Goal: Information Seeking & Learning: Learn about a topic

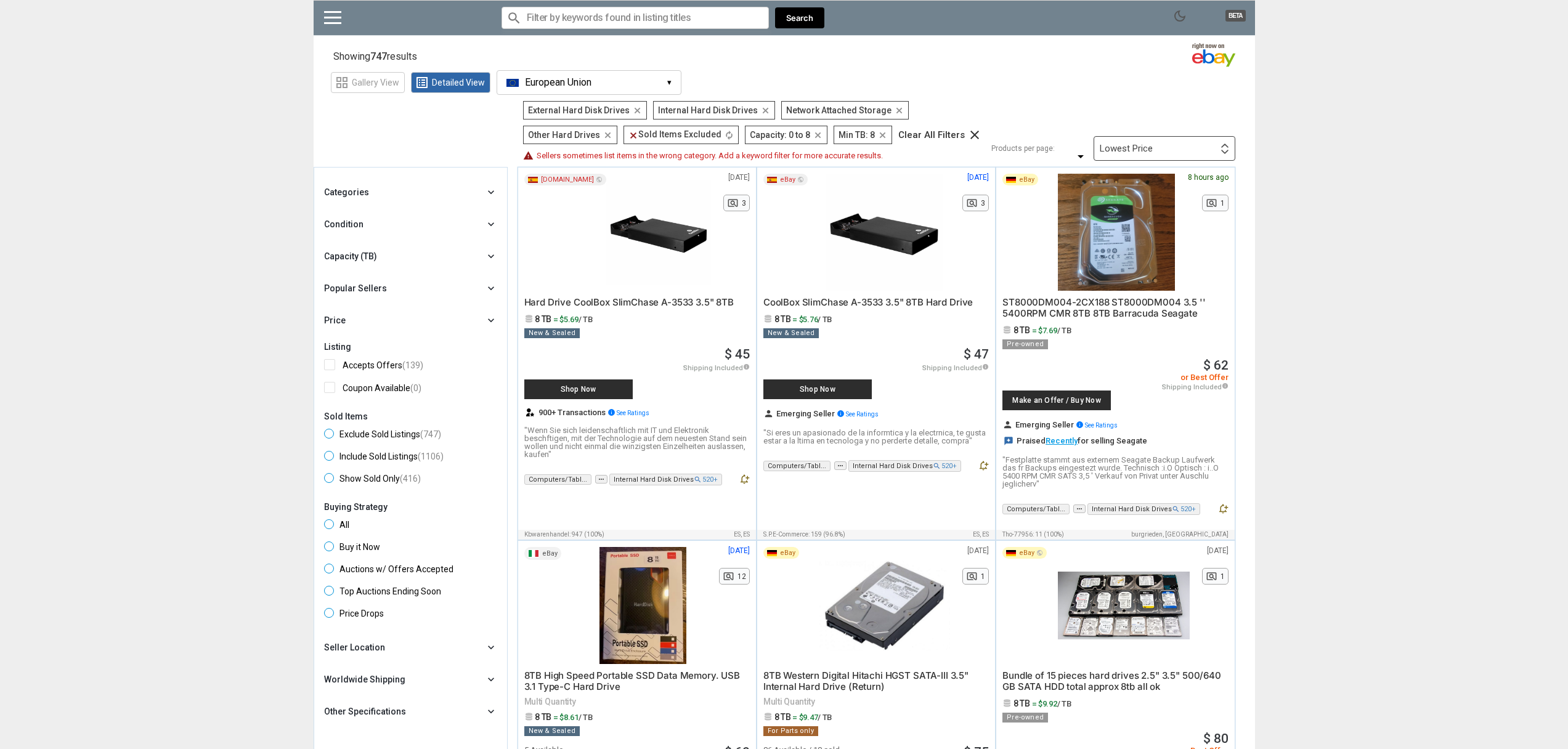
click at [412, 257] on div "Capacity (TB) chevron_right" at bounding box center [410, 256] width 173 height 15
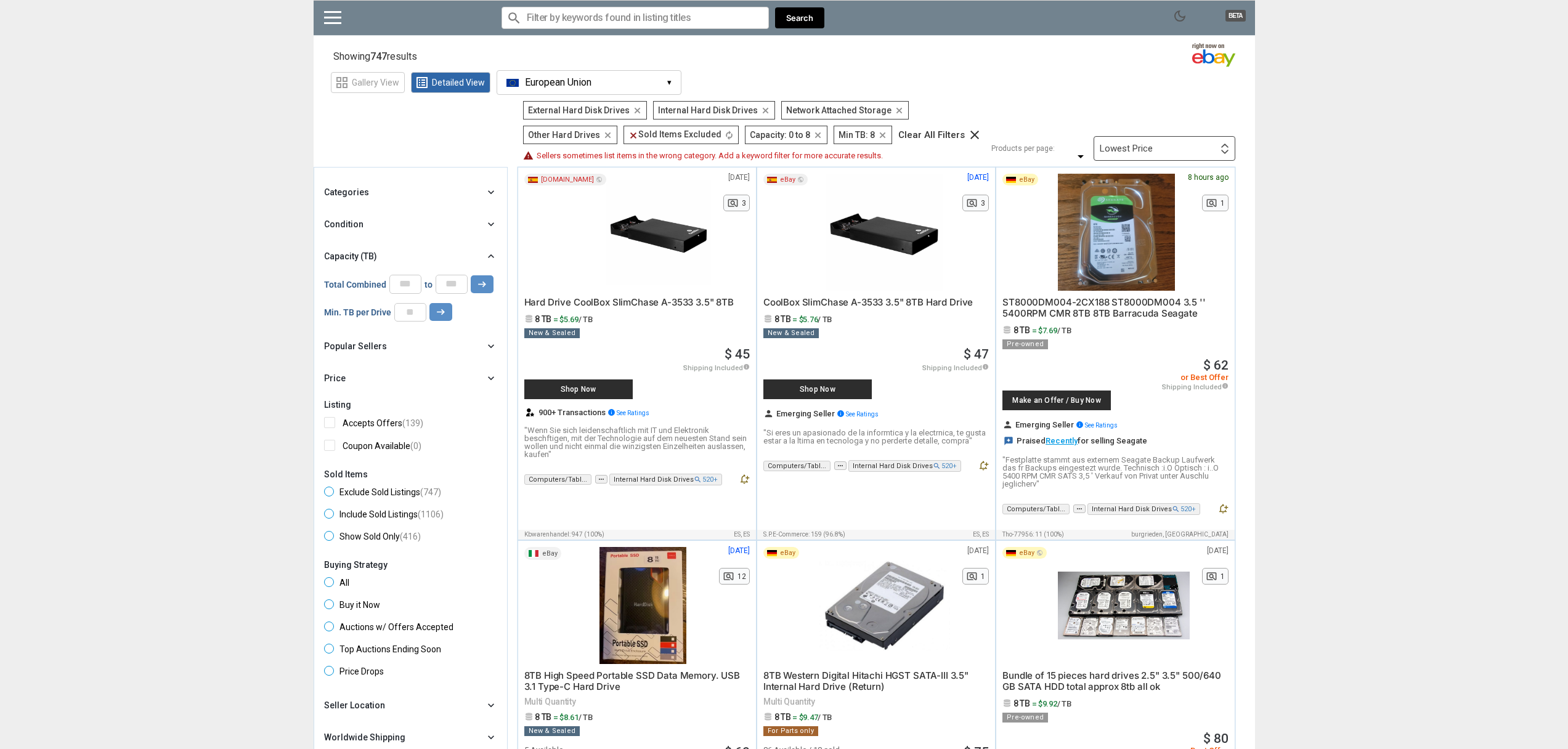
click at [393, 195] on div "Categories chevron_right" at bounding box center [410, 192] width 173 height 15
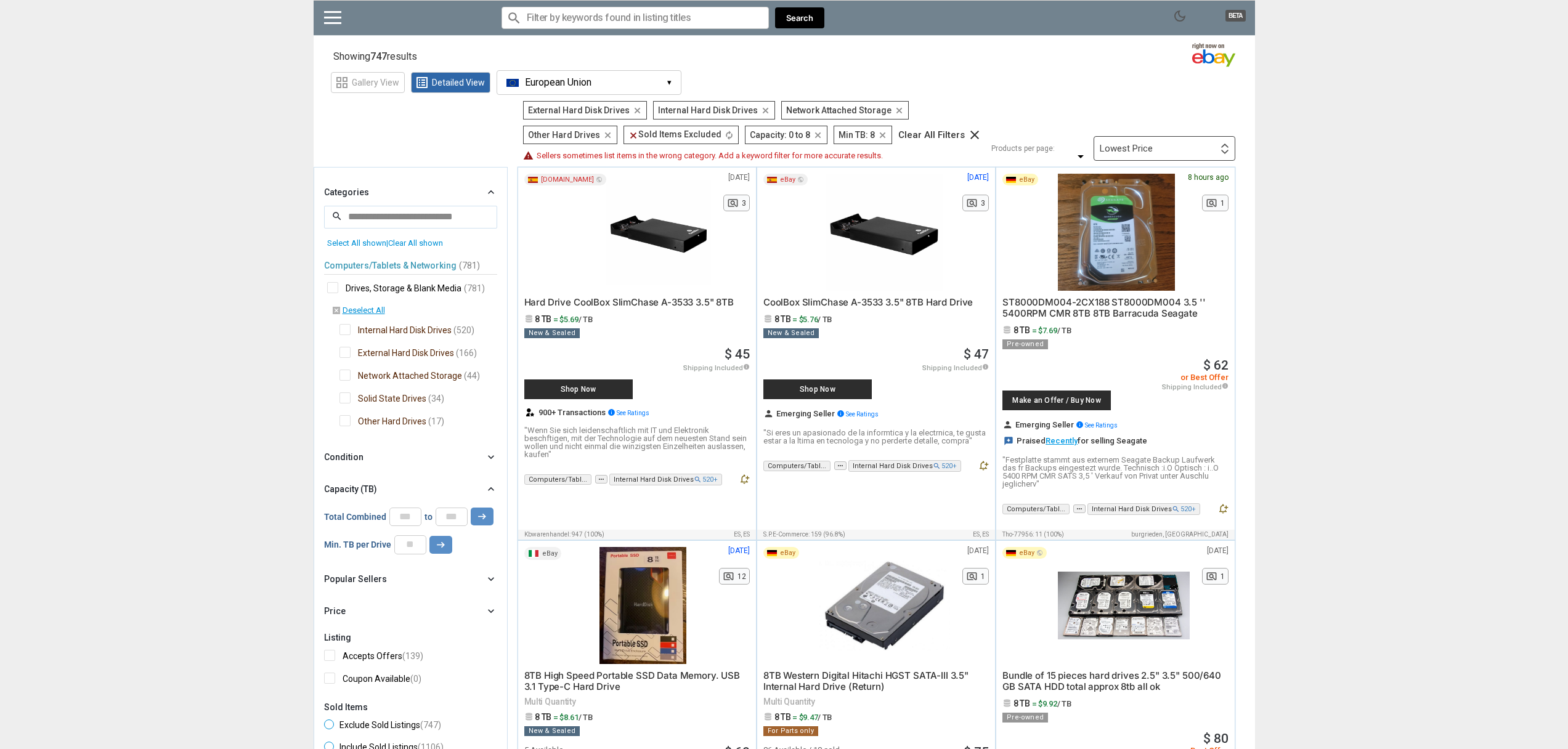
click at [419, 328] on span "Internal Hard Disk Drives" at bounding box center [395, 332] width 112 height 16
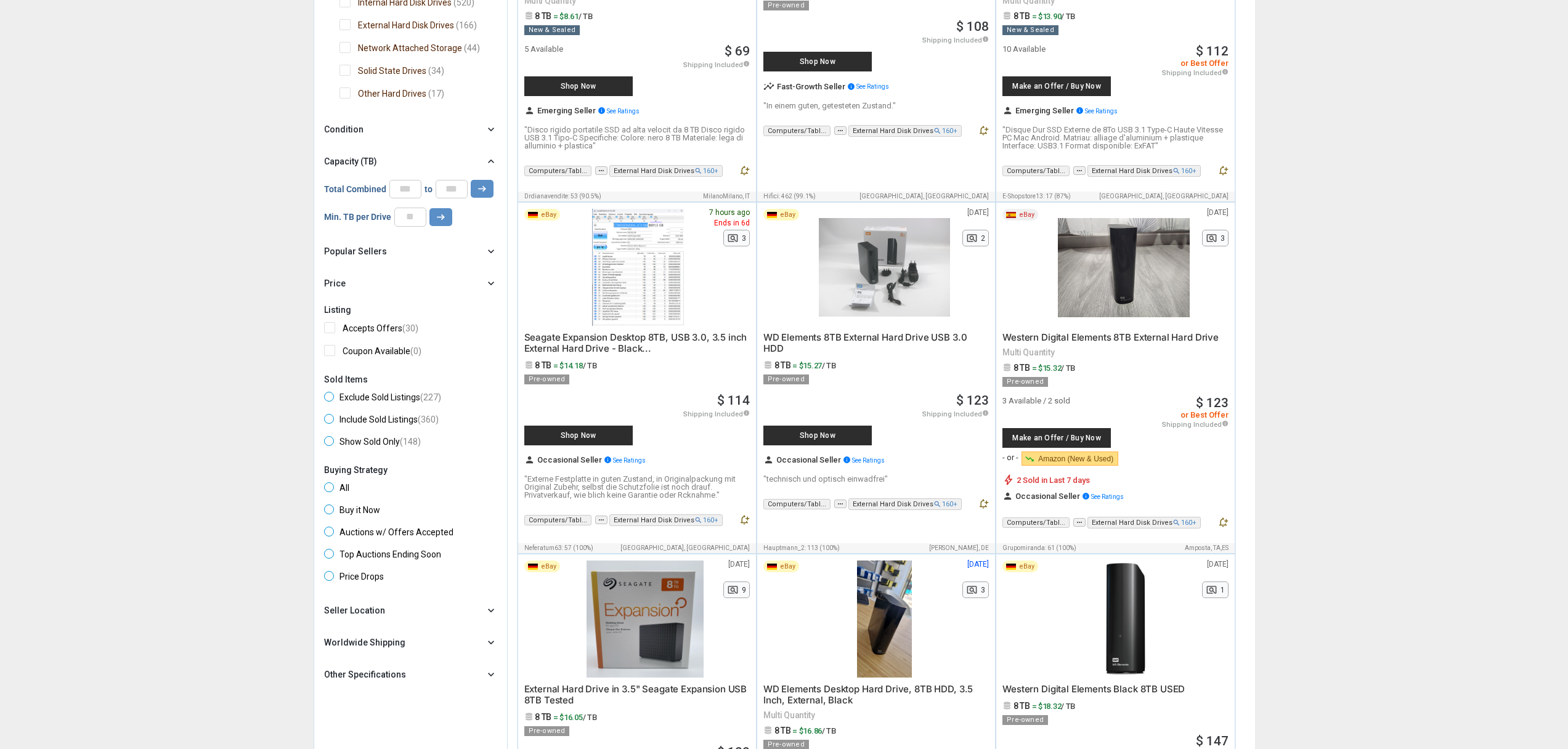
scroll to position [295, 0]
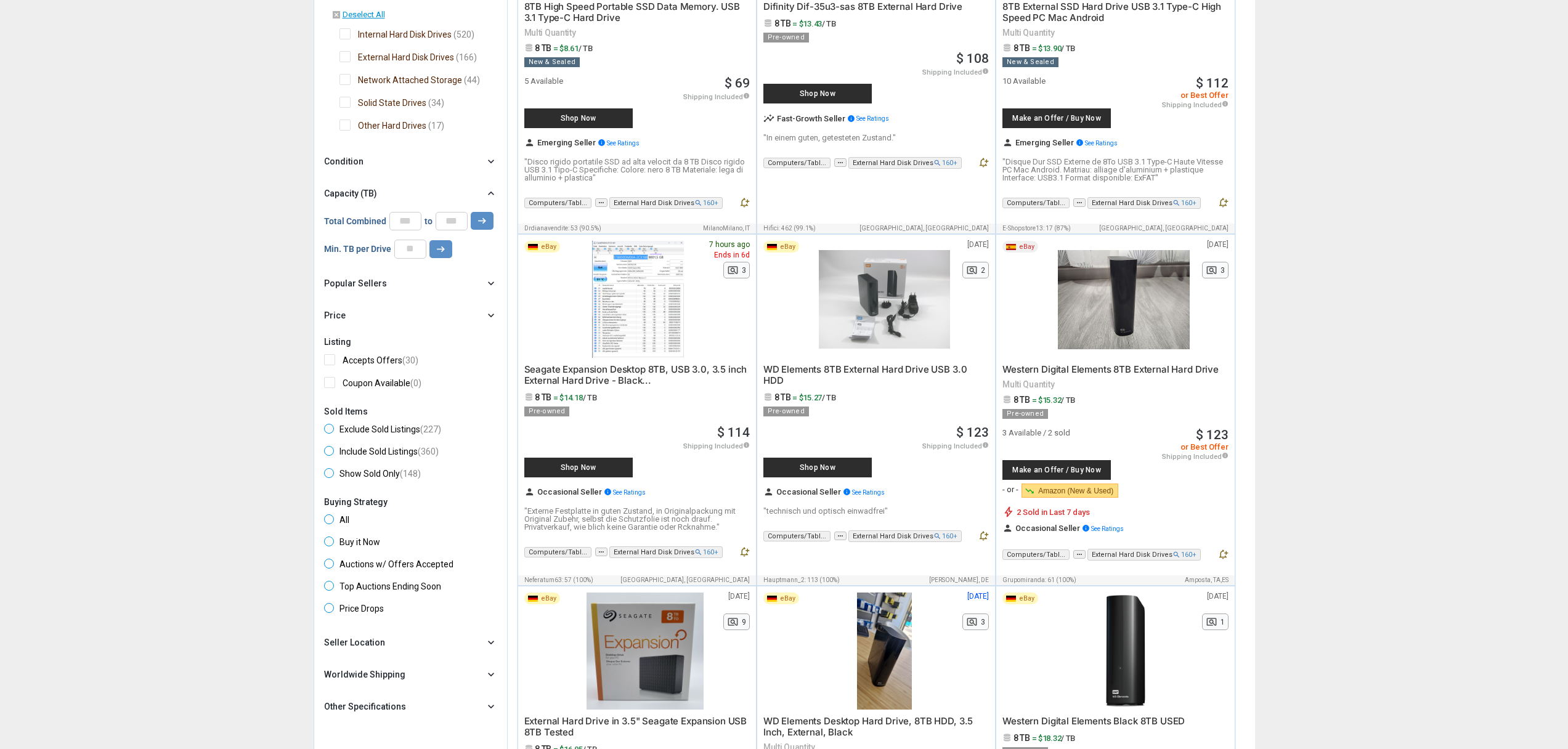
click at [414, 709] on div "Other Specifications chevron_right" at bounding box center [410, 706] width 173 height 15
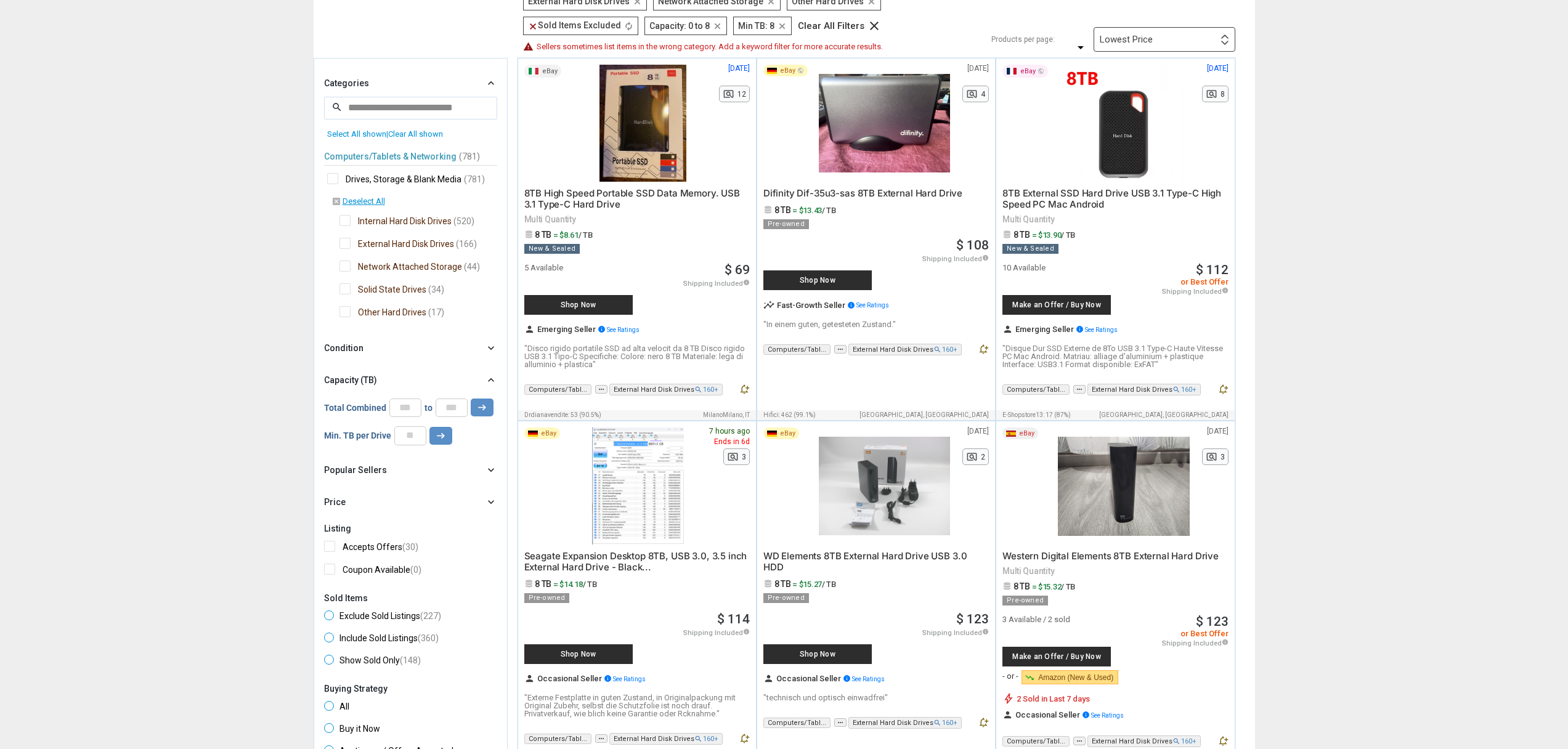
scroll to position [222, 0]
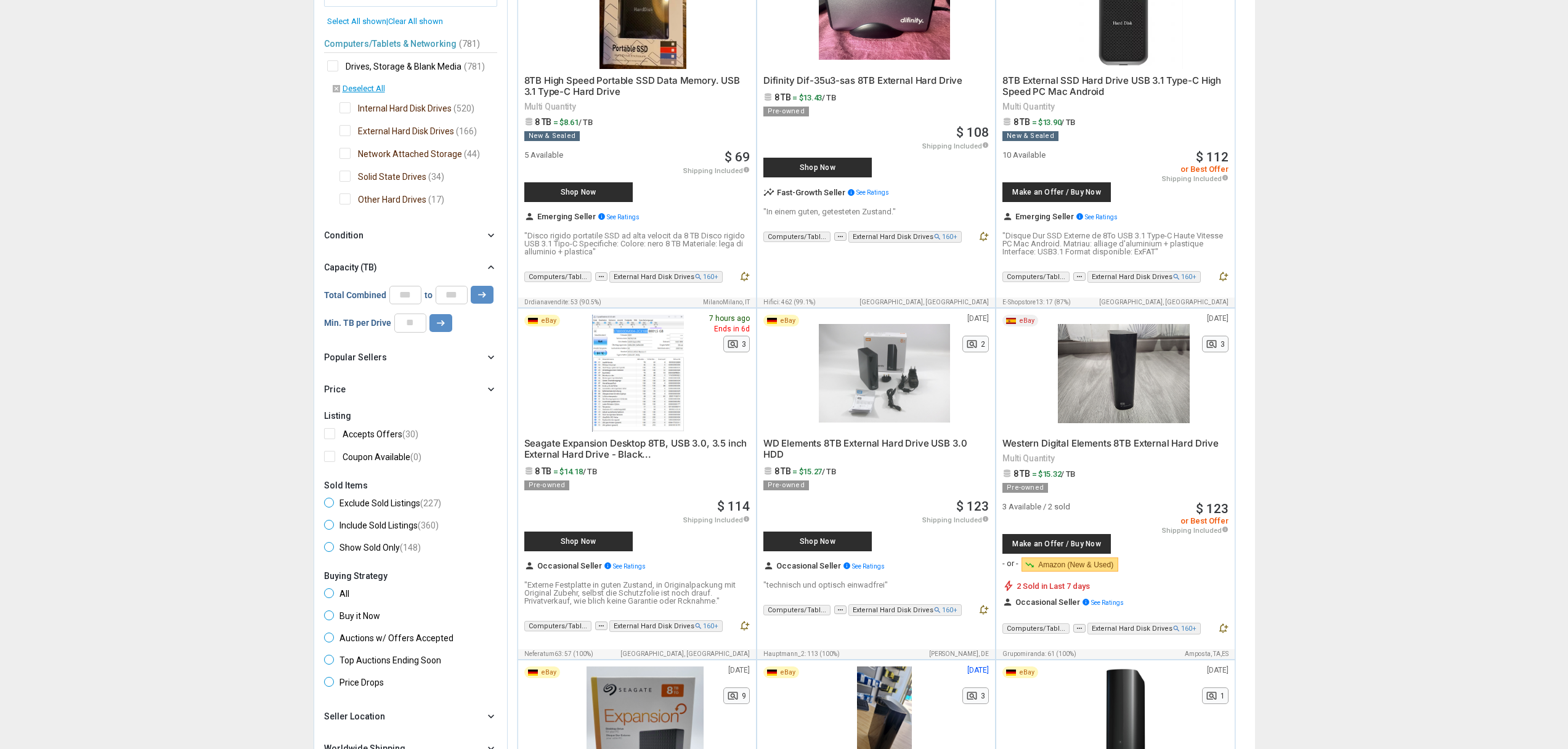
click at [391, 361] on div "Popular Sellers chevron_right" at bounding box center [410, 357] width 173 height 15
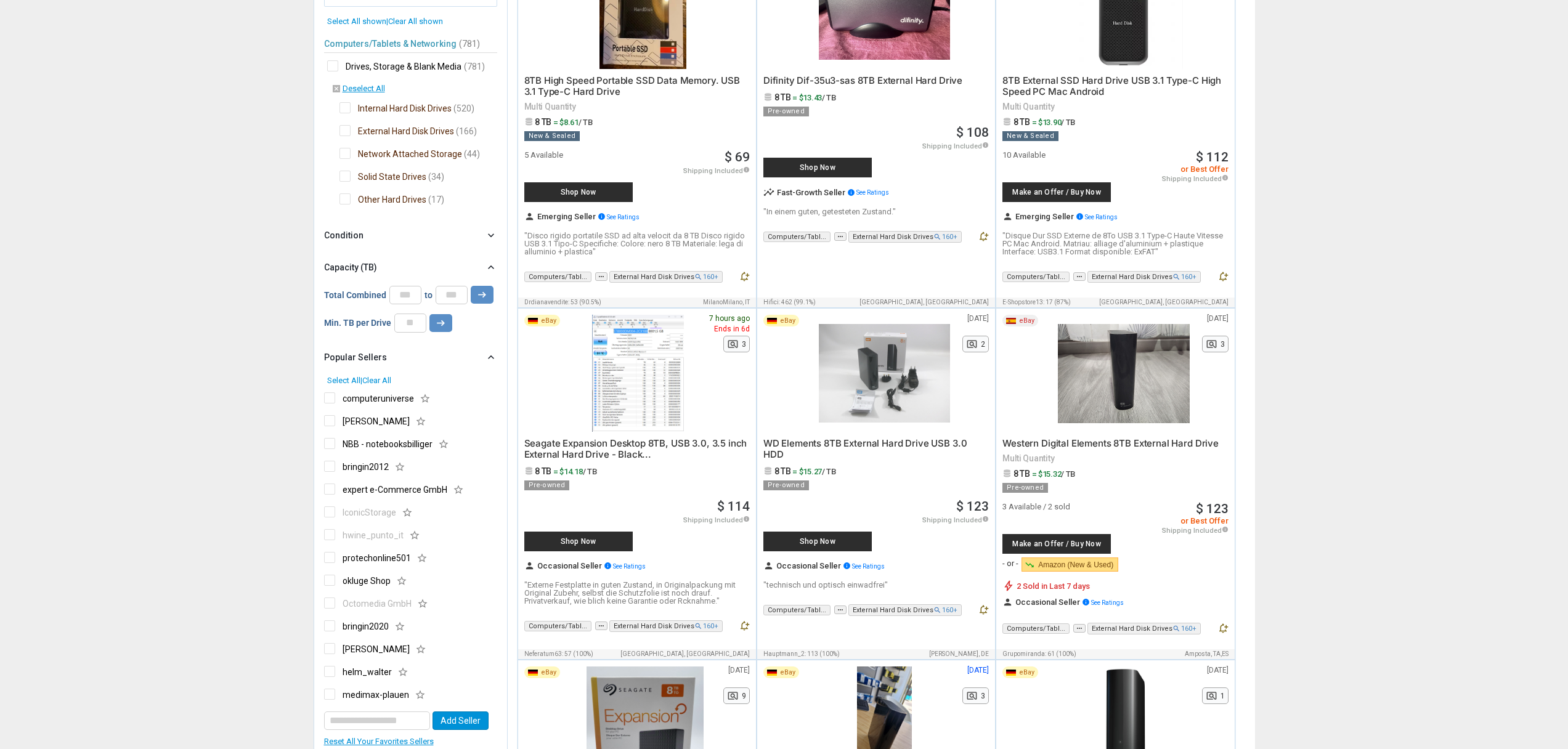
click at [396, 358] on div "Popular Sellers chevron_right" at bounding box center [410, 357] width 173 height 15
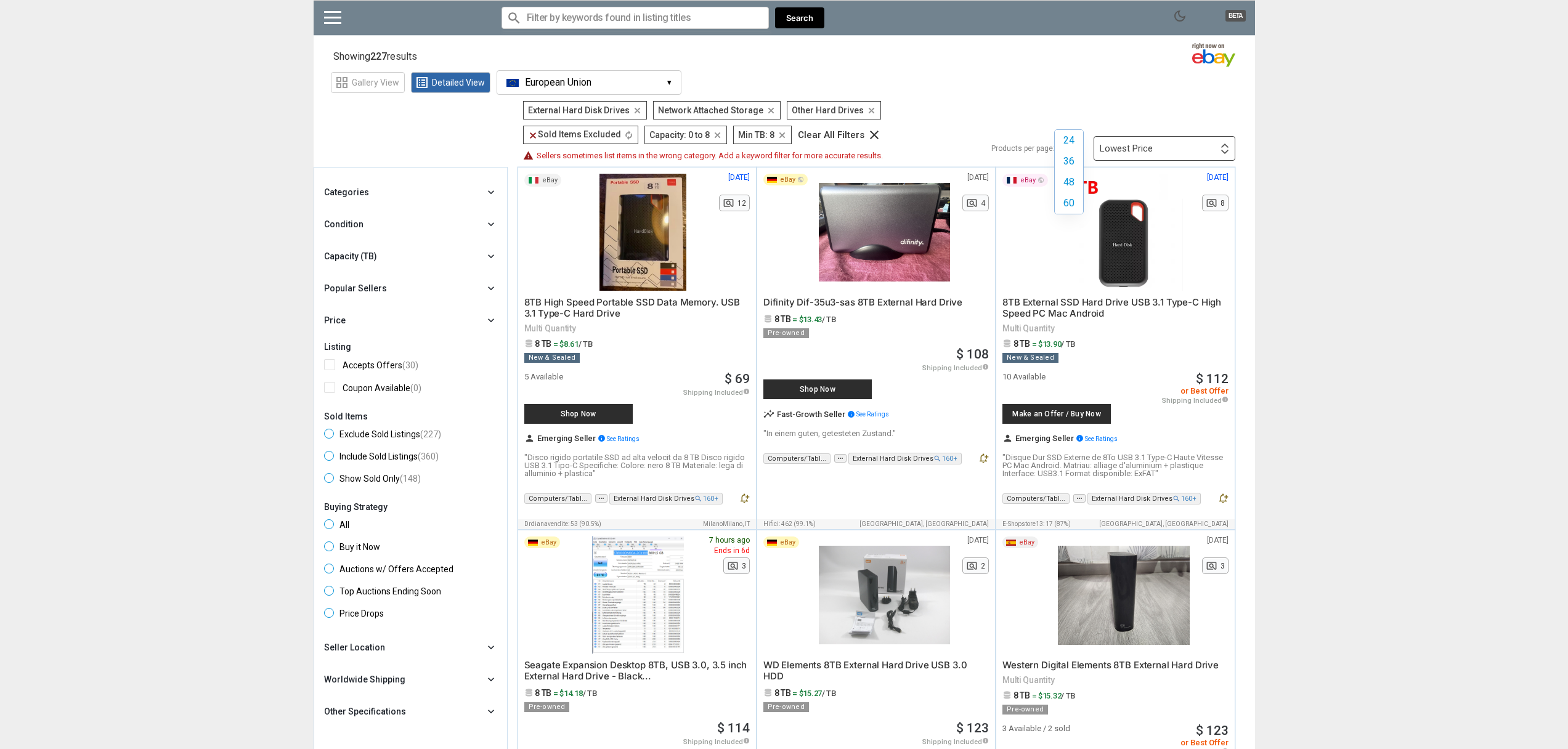
click at [1081, 148] on div "24 36 48 60 24 36 48 60" at bounding box center [1072, 148] width 29 height 0
click at [1076, 206] on label "60" at bounding box center [1069, 203] width 29 height 21
click at [451, 258] on div "Capacity (TB) chevron_right" at bounding box center [410, 256] width 173 height 15
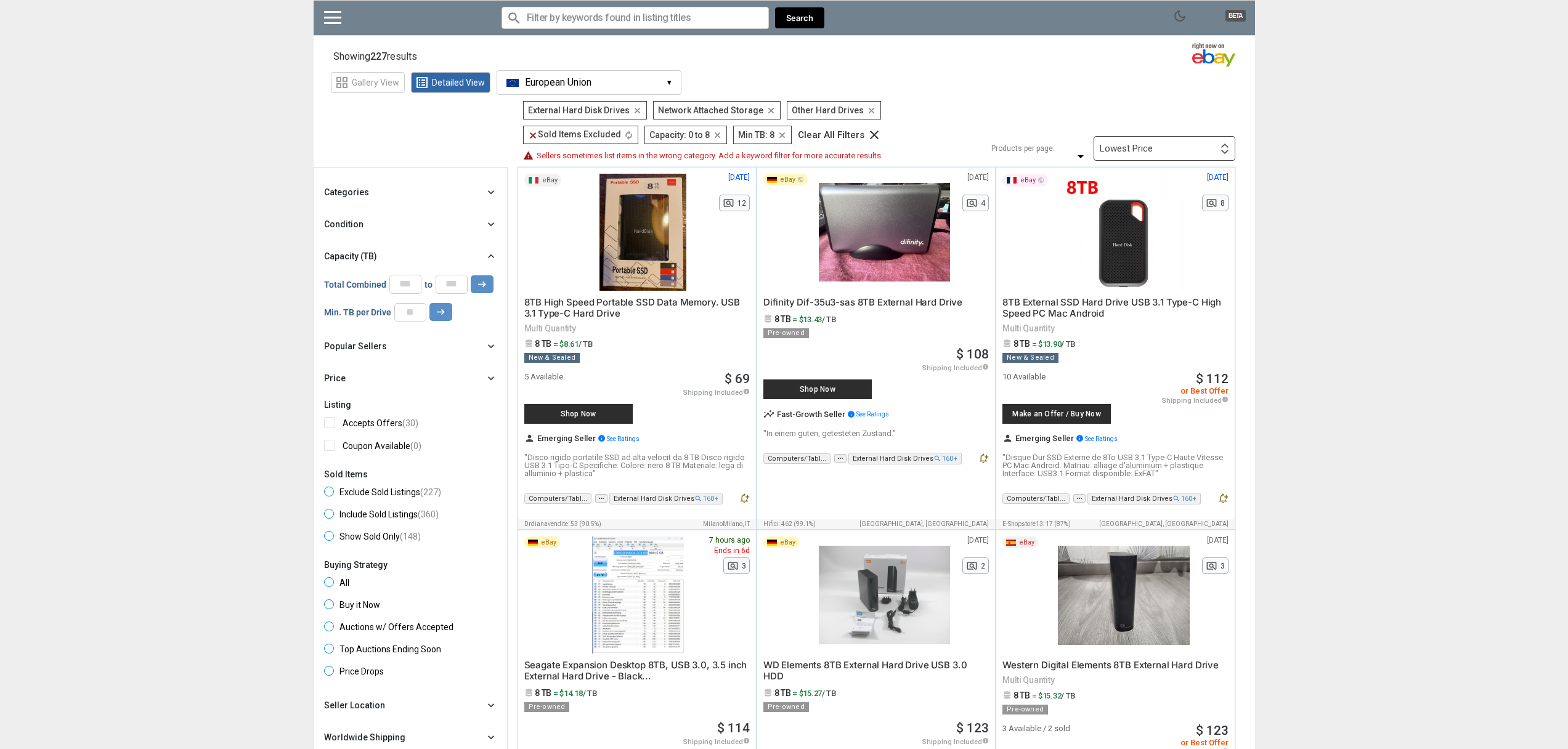
click at [454, 255] on div "Capacity (TB) chevron_right" at bounding box center [410, 256] width 173 height 15
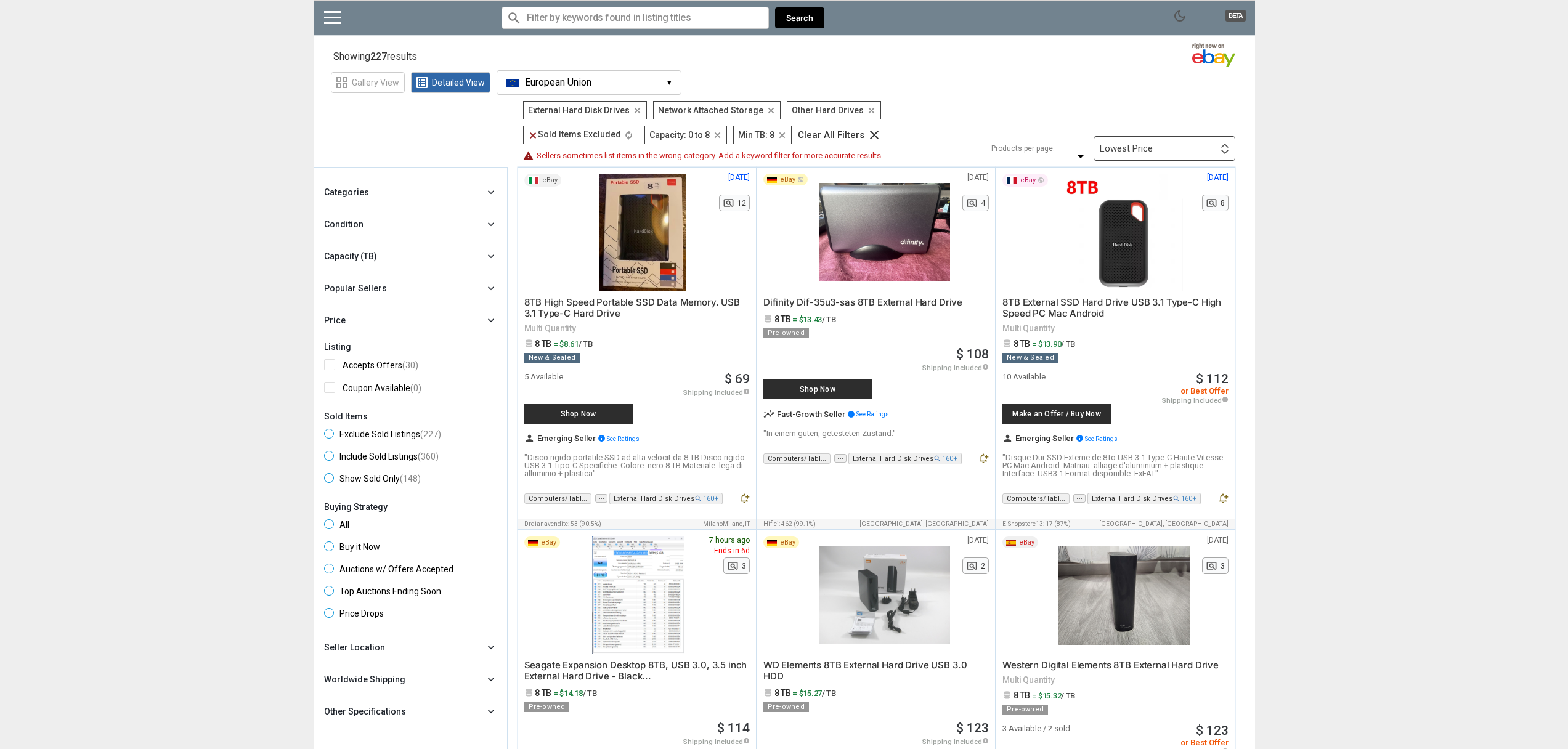
click at [465, 223] on div "Condition chevron_right" at bounding box center [410, 224] width 173 height 15
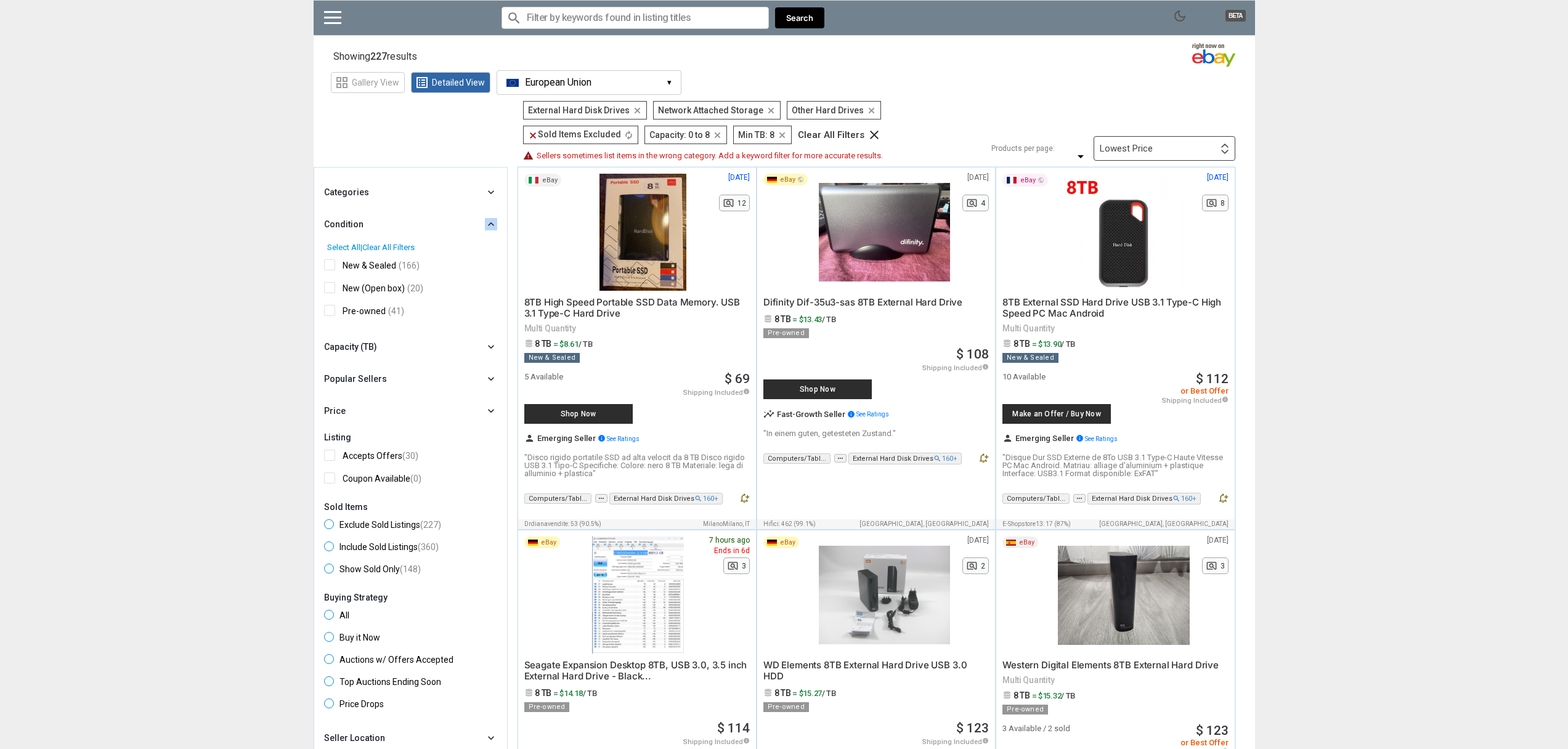
click at [465, 223] on div "Condition chevron_right" at bounding box center [410, 224] width 173 height 15
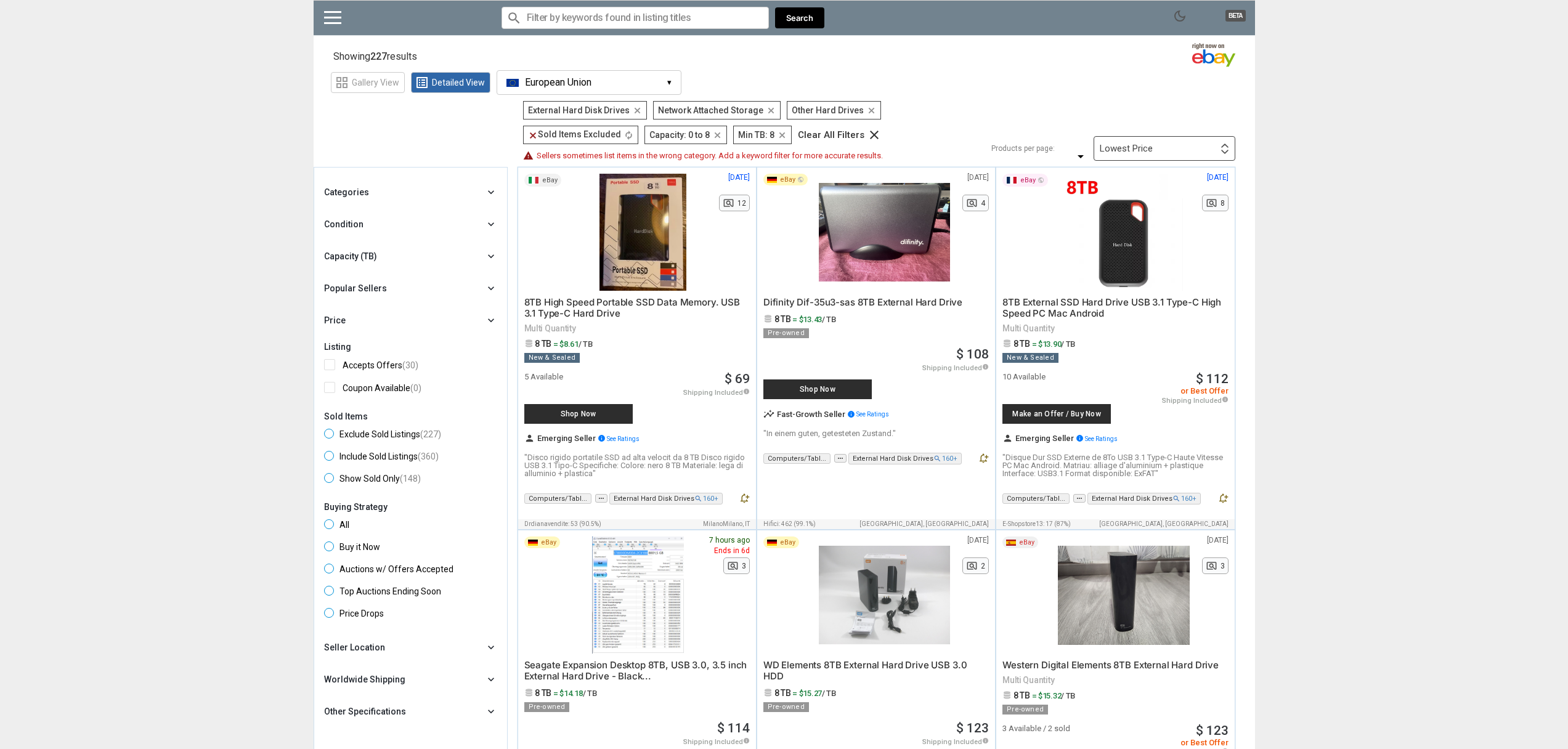
click at [457, 197] on div "Categories chevron_right" at bounding box center [410, 192] width 173 height 15
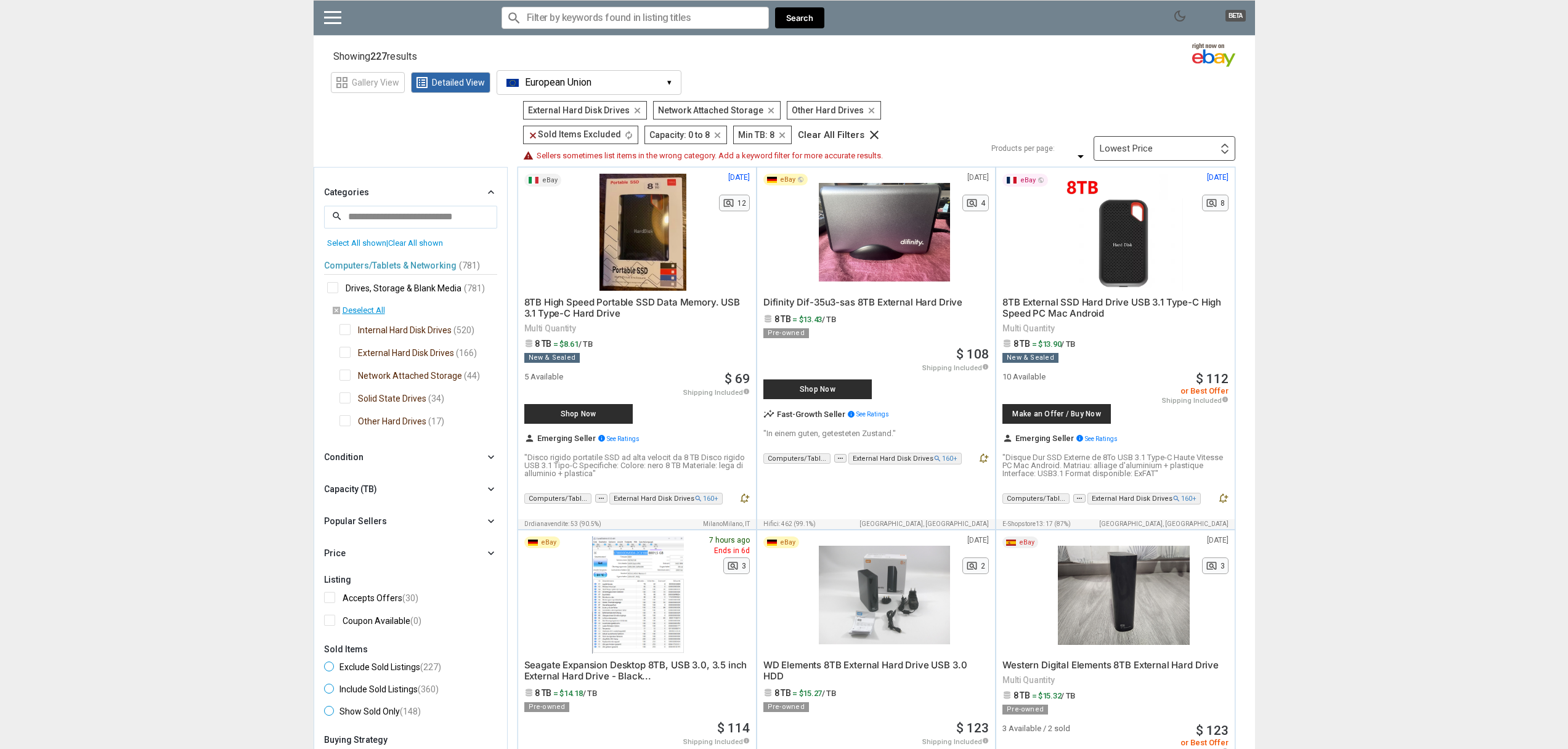
click at [395, 328] on span "Internal Hard Disk Drives" at bounding box center [395, 332] width 112 height 16
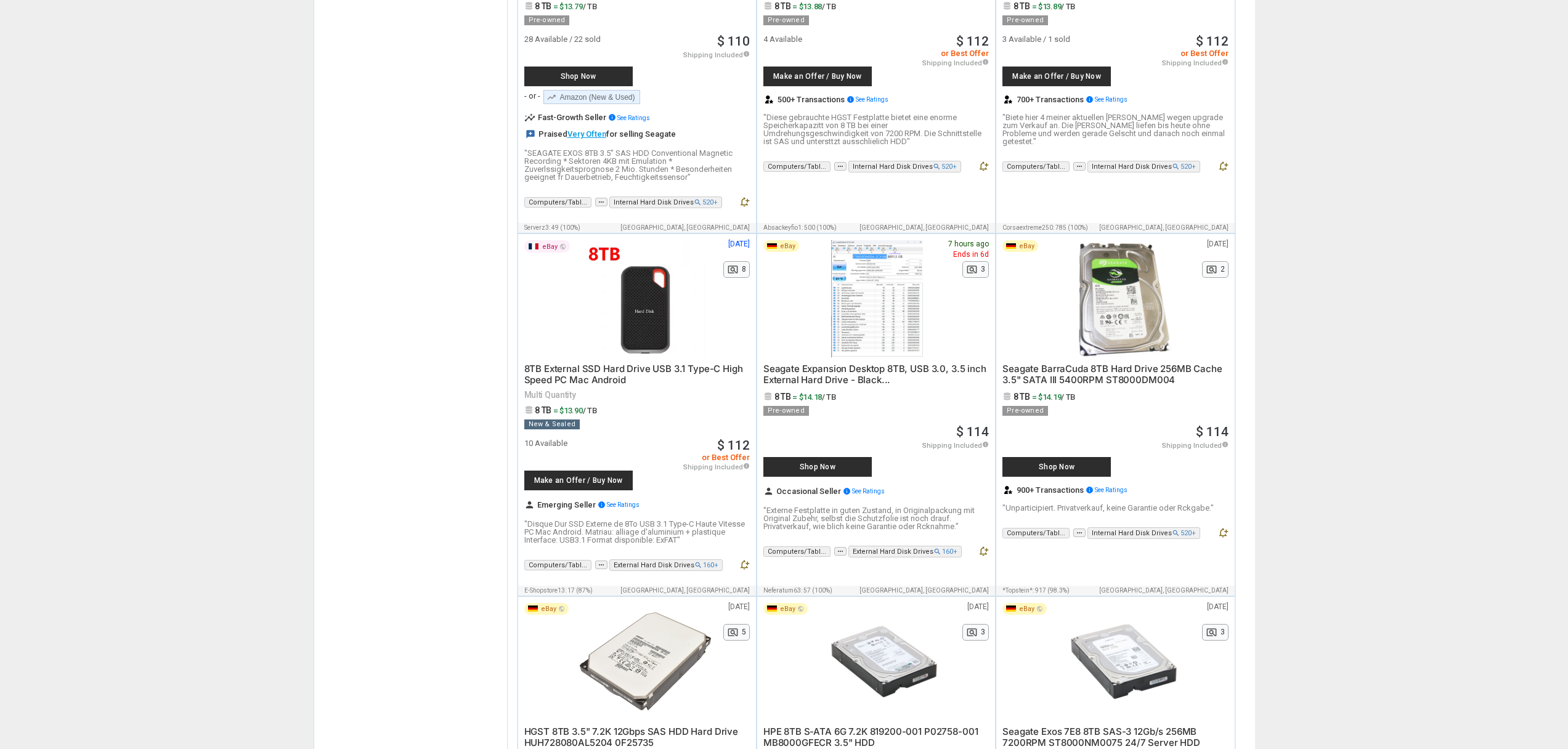
scroll to position [3647, 0]
